Goal: Task Accomplishment & Management: Manage account settings

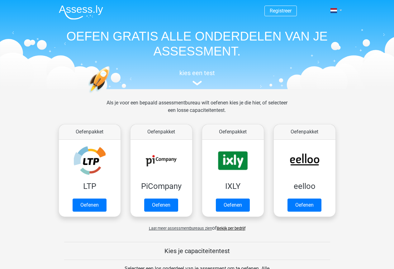
click at [332, 12] on span at bounding box center [333, 10] width 7 height 5
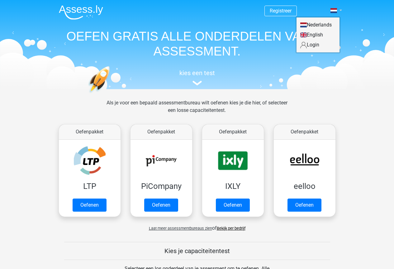
click at [332, 12] on span at bounding box center [333, 10] width 7 height 5
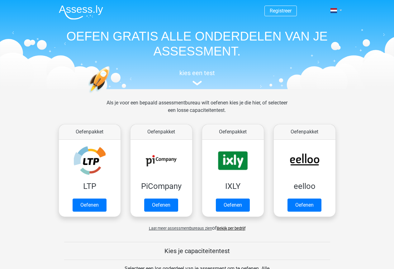
click at [332, 12] on span at bounding box center [333, 10] width 7 height 5
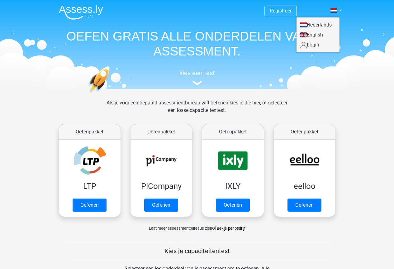
click at [313, 45] on link "Login" at bounding box center [317, 45] width 43 height 10
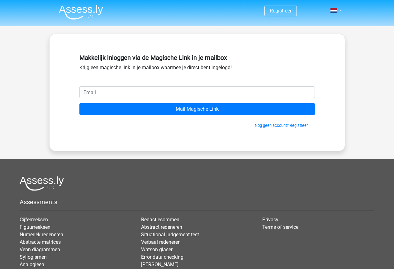
click at [188, 86] on input "email" at bounding box center [196, 92] width 235 height 12
type input "[EMAIL_ADDRESS][DOMAIN_NAME]"
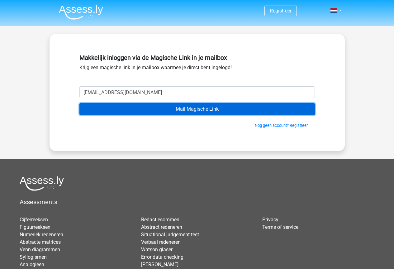
click at [159, 110] on input "Mail Magische Link" at bounding box center [196, 109] width 235 height 12
